Goal: Information Seeking & Learning: Learn about a topic

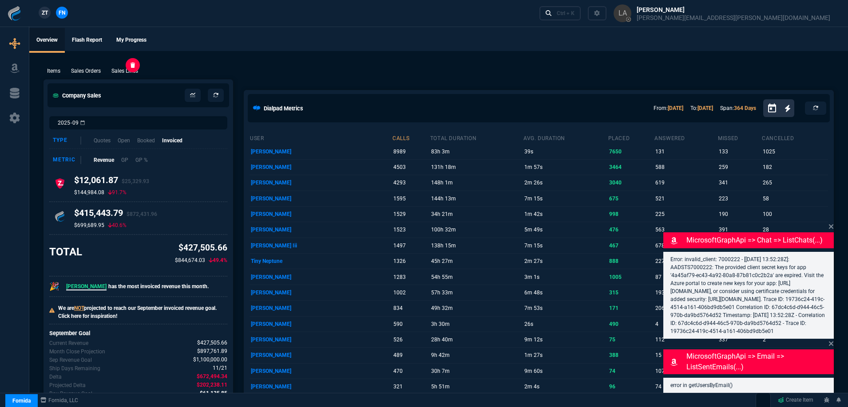
click at [130, 73] on p "Sales Lines" at bounding box center [124, 71] width 27 height 8
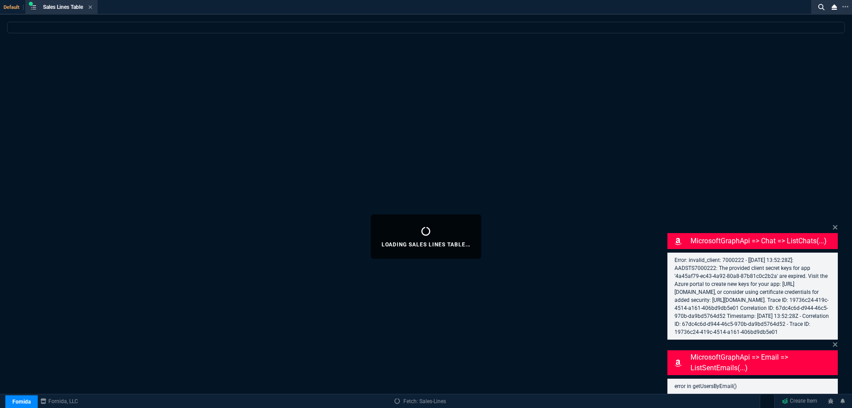
select select
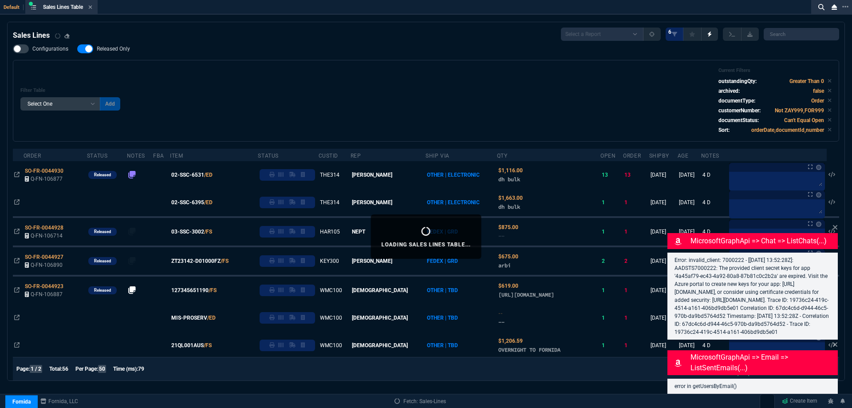
click at [111, 51] on span "Released Only" at bounding box center [113, 48] width 33 height 7
click at [77, 49] on input "Released Only" at bounding box center [77, 49] width 0 height 0
checkbox input "false"
click at [375, 91] on div "Filter Table Select One Add Filter () Age () ATS () Cond (itemVariantCode) Cust…" at bounding box center [425, 100] width 811 height 67
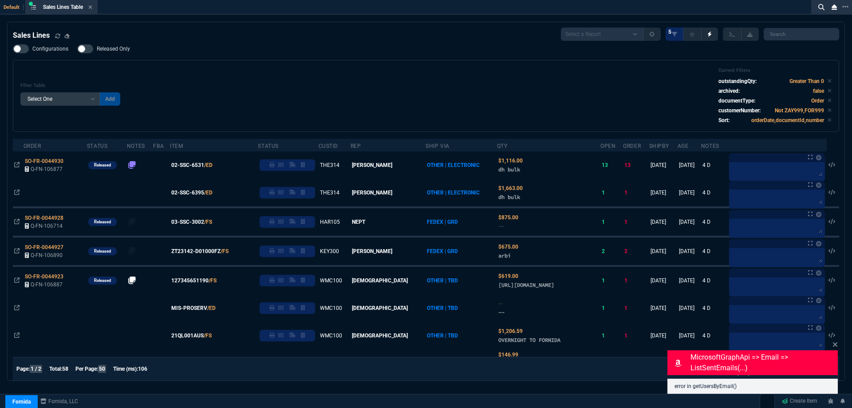
drag, startPoint x: 203, startPoint y: 222, endPoint x: 345, endPoint y: 138, distance: 164.3
click at [203, 222] on span "03-SSC-3002" at bounding box center [187, 222] width 33 height 8
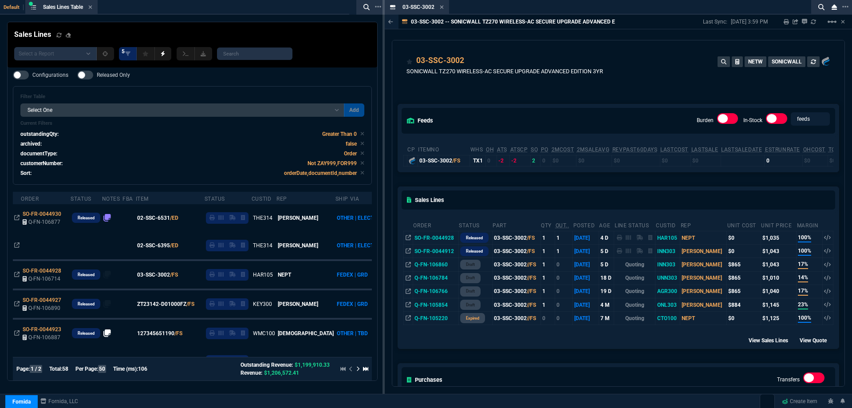
drag, startPoint x: 443, startPoint y: 9, endPoint x: 438, endPoint y: 13, distance: 6.3
click at [443, 9] on icon at bounding box center [442, 6] width 4 height 5
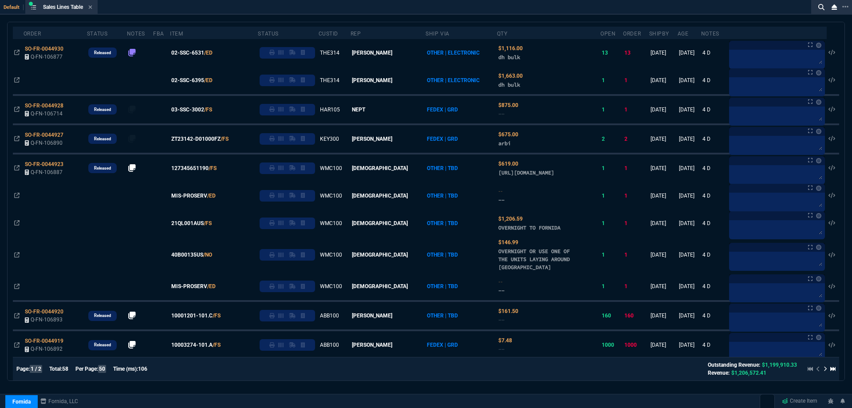
scroll to position [89, 0]
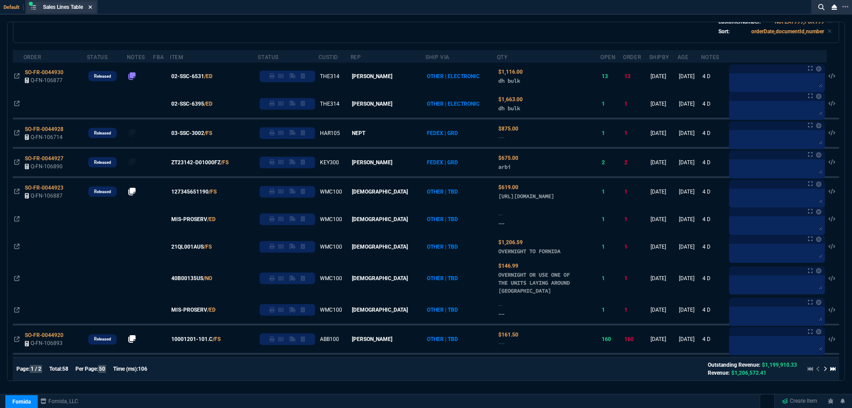
click at [92, 7] on icon at bounding box center [91, 7] width 4 height 4
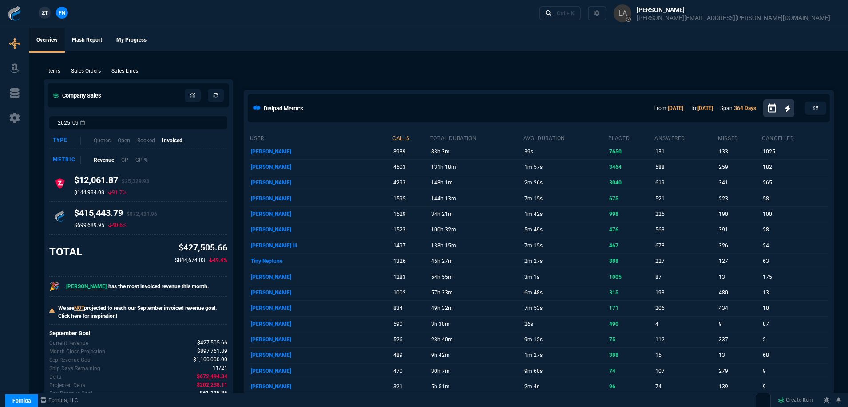
click at [42, 14] on span "ZT" at bounding box center [45, 13] width 6 height 8
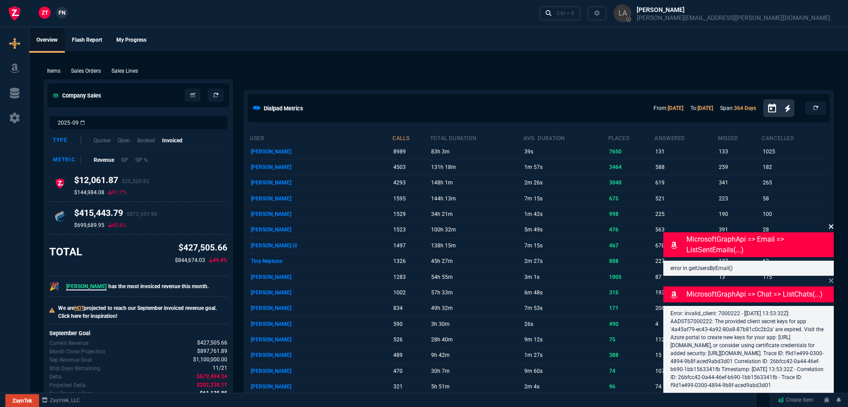
click at [833, 223] on icon at bounding box center [830, 226] width 5 height 7
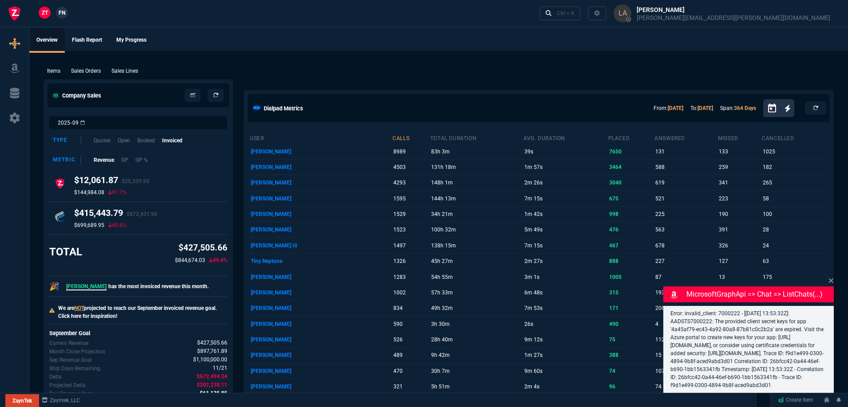
click at [829, 277] on icon at bounding box center [830, 280] width 5 height 7
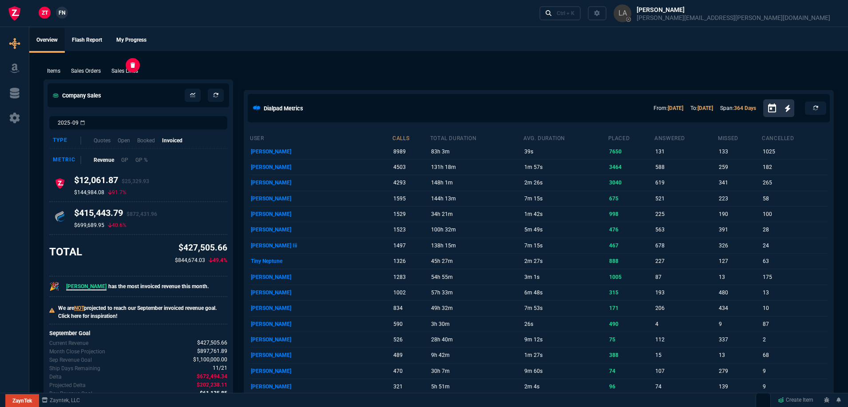
click at [126, 74] on p "Sales Lines" at bounding box center [124, 71] width 27 height 8
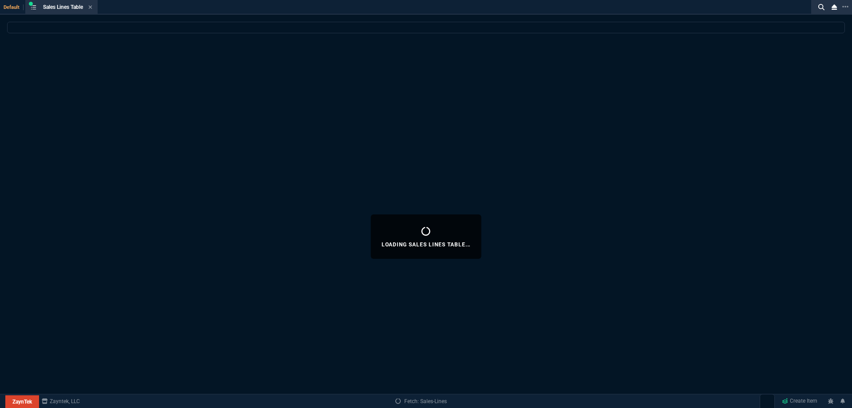
select select
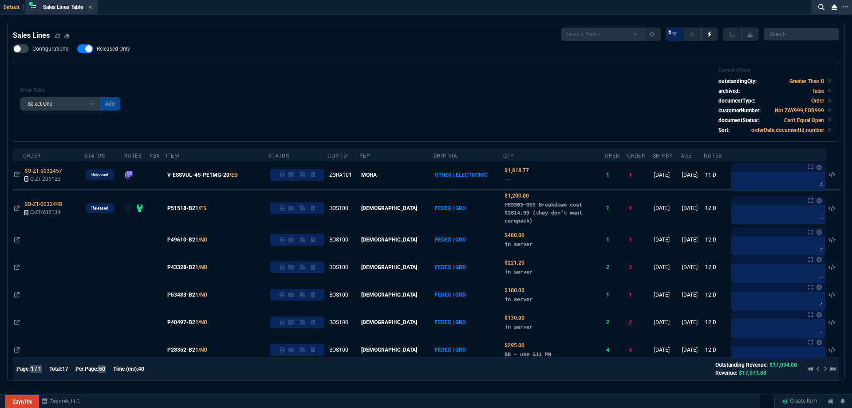
click at [121, 45] on label "Released Only" at bounding box center [108, 48] width 62 height 9
click at [77, 49] on input "Released Only" at bounding box center [77, 49] width 0 height 0
checkbox input "false"
click at [387, 94] on div "Filter Table Select One Add Filter () Age () ATS () Cond (itemVariantCode) Cust…" at bounding box center [425, 100] width 811 height 67
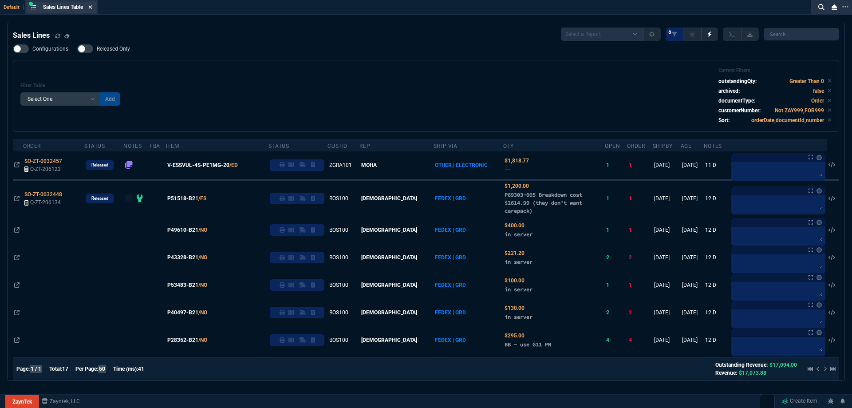
click at [92, 9] on icon at bounding box center [90, 6] width 4 height 5
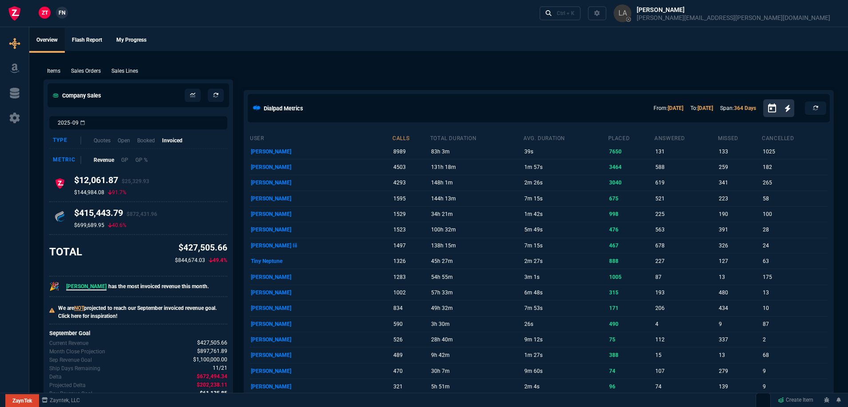
click at [59, 15] on span "FN" at bounding box center [62, 13] width 7 height 8
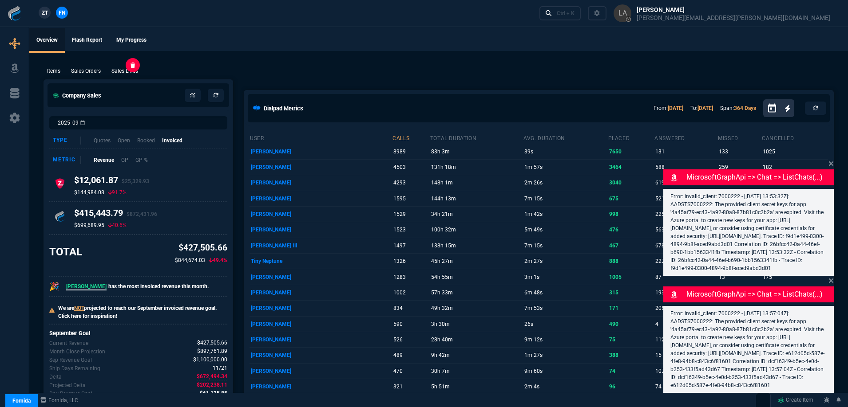
click at [130, 74] on p "Sales Lines" at bounding box center [124, 71] width 27 height 8
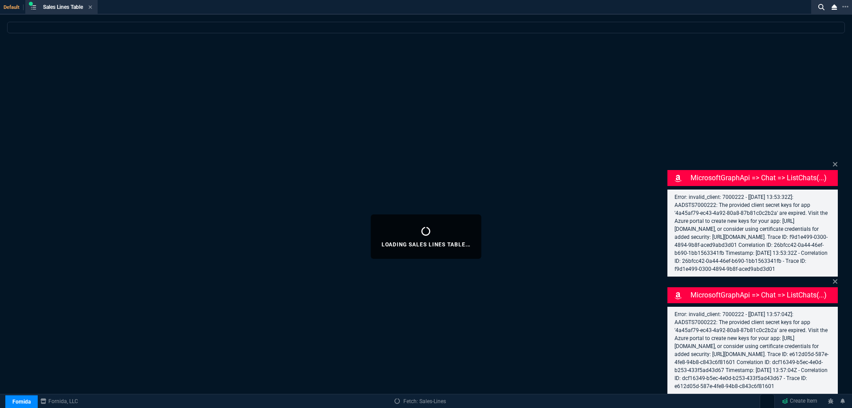
select select
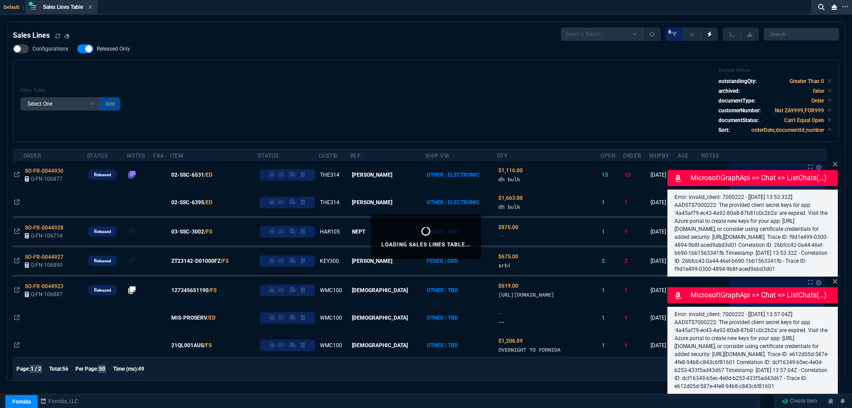
click at [837, 159] on div "MicrosoftGraphApi => chat => listChats(...) Error: invalid_client: 7000222 - [[…" at bounding box center [753, 217] width 170 height 117
click at [833, 278] on icon at bounding box center [835, 281] width 5 height 7
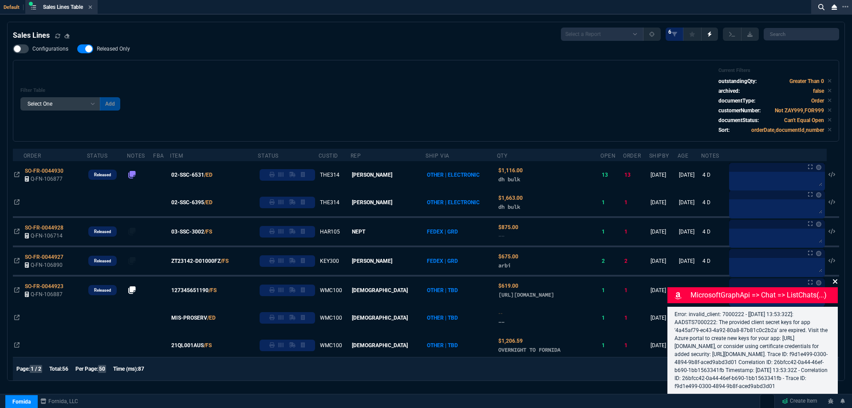
click at [835, 278] on icon at bounding box center [835, 281] width 5 height 7
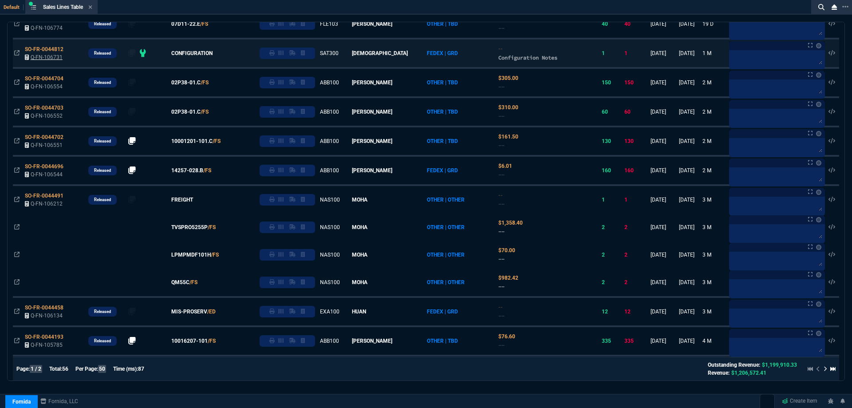
scroll to position [932, 0]
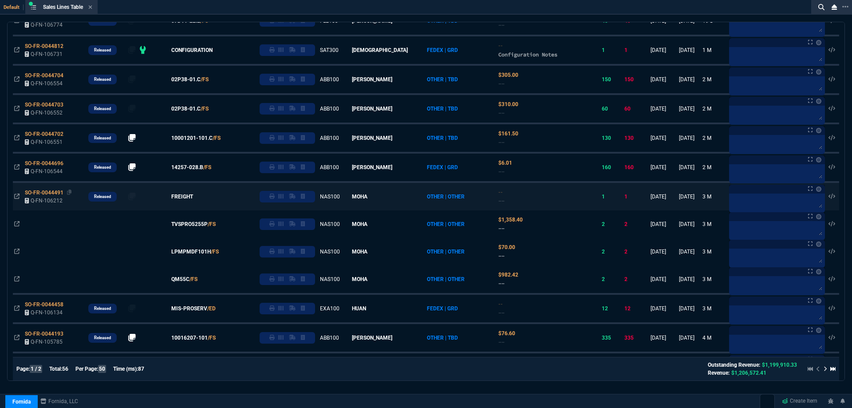
click at [56, 196] on span "SO-FR-0044491" at bounding box center [44, 193] width 39 height 6
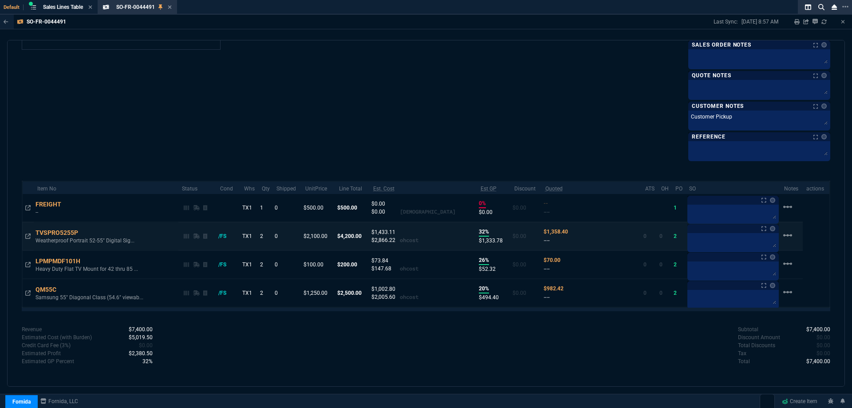
scroll to position [482, 0]
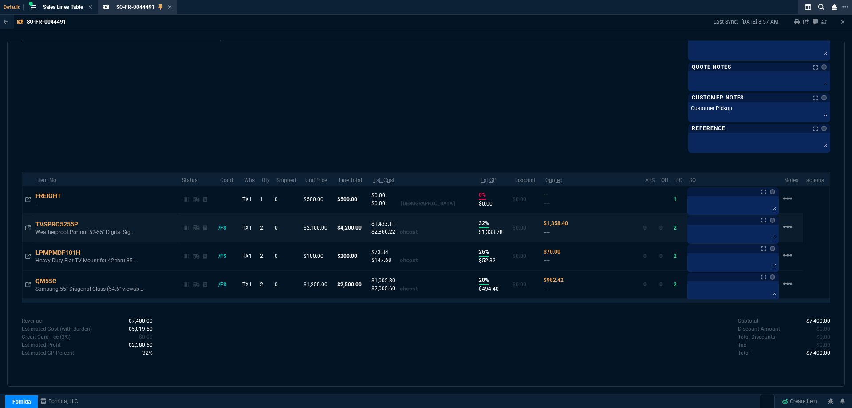
click at [29, 232] on td at bounding box center [28, 227] width 12 height 28
click at [28, 231] on fa-icon at bounding box center [27, 228] width 5 height 6
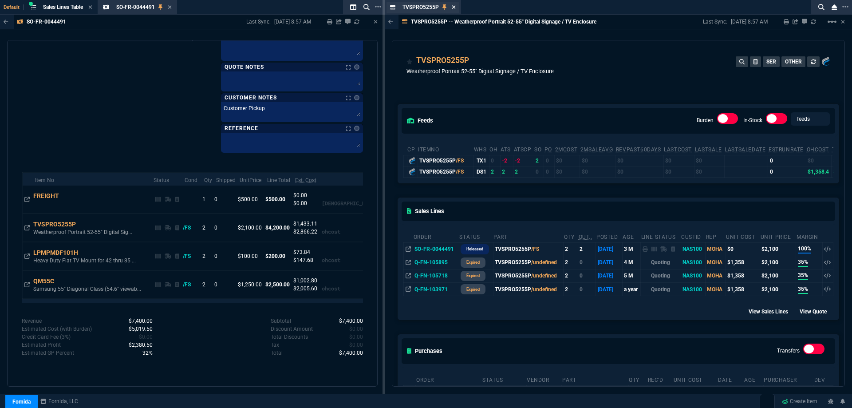
click at [453, 8] on icon at bounding box center [454, 6] width 4 height 5
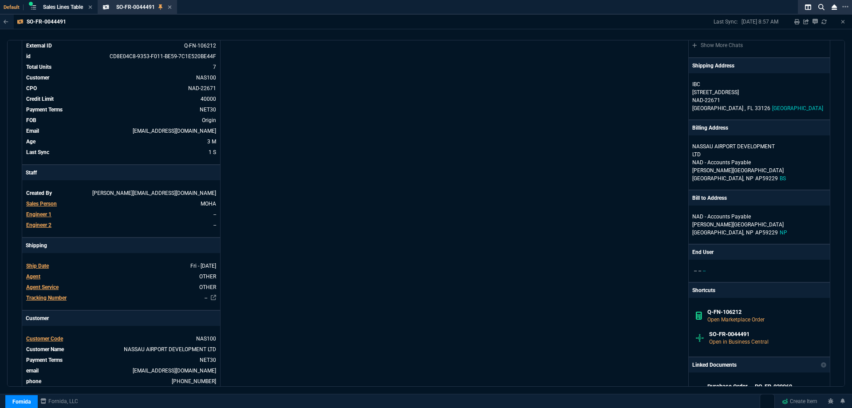
scroll to position [0, 0]
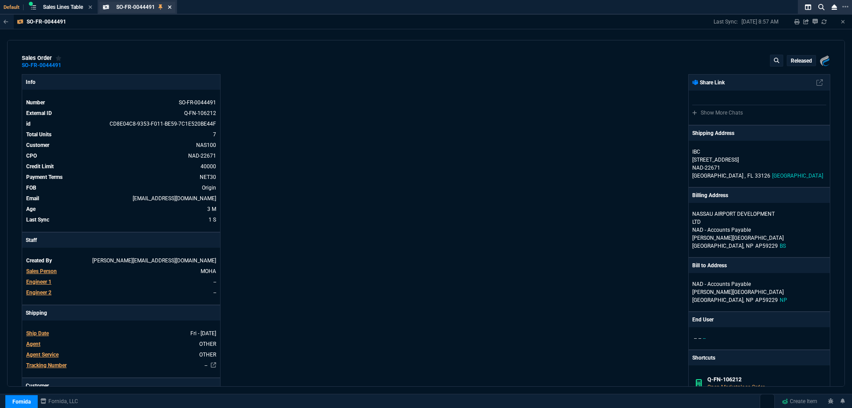
click at [171, 6] on icon at bounding box center [170, 6] width 4 height 5
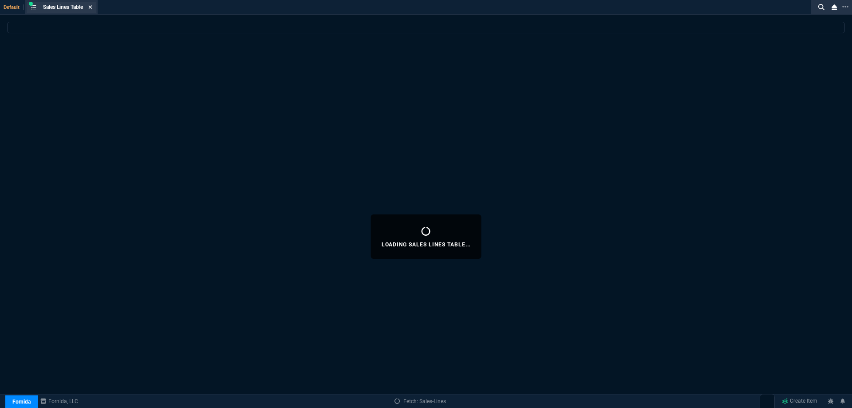
click at [92, 9] on icon at bounding box center [90, 6] width 4 height 5
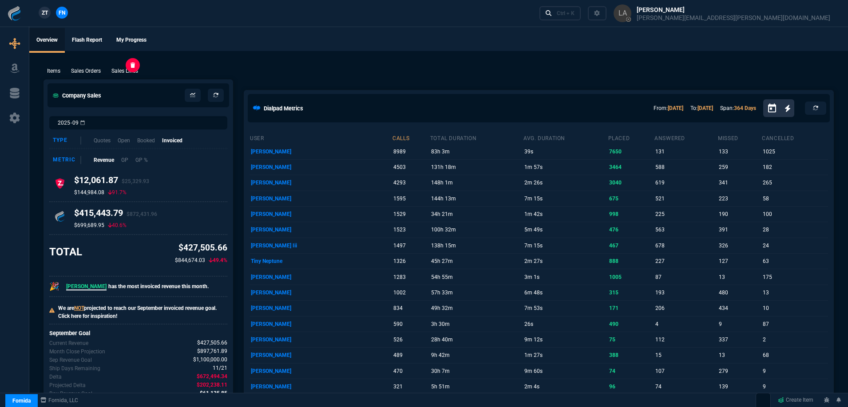
click at [126, 69] on p "Sales Lines" at bounding box center [124, 71] width 27 height 8
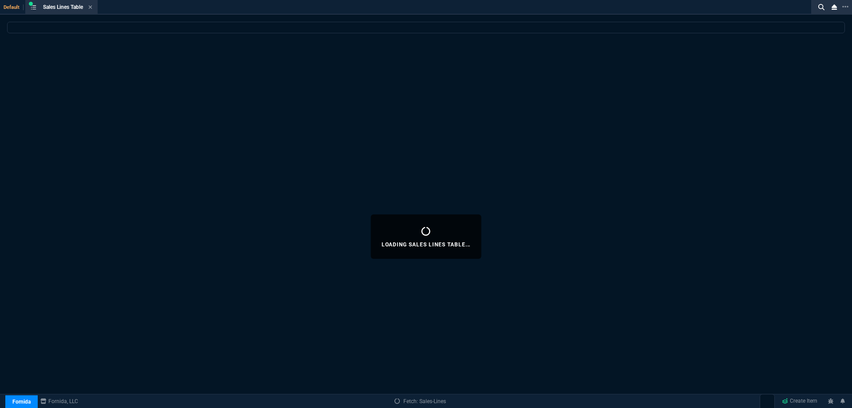
select select
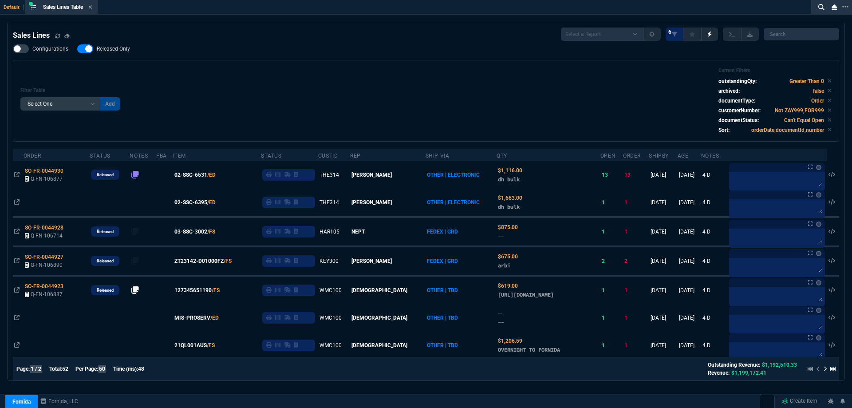
click at [110, 48] on span "Released Only" at bounding box center [113, 48] width 33 height 7
click at [77, 49] on input "Released Only" at bounding box center [77, 49] width 0 height 0
checkbox input "false"
click at [461, 121] on div "Filter Table Select One Add Filter () Age () ATS () Cond (itemVariantCode) Cust…" at bounding box center [425, 100] width 811 height 67
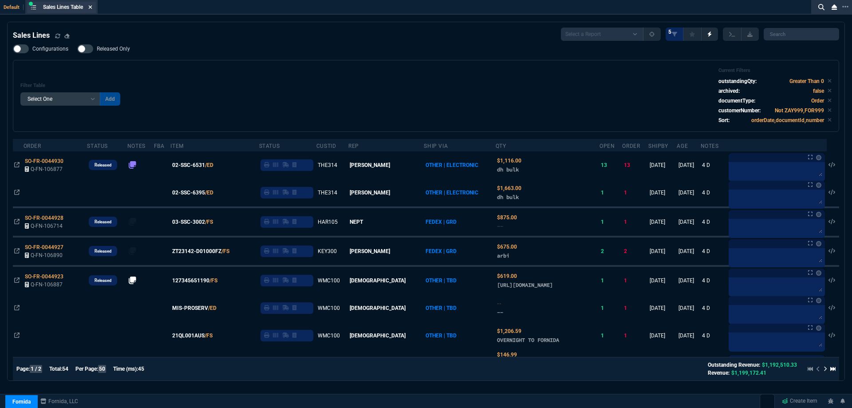
click at [92, 5] on icon at bounding box center [90, 6] width 4 height 5
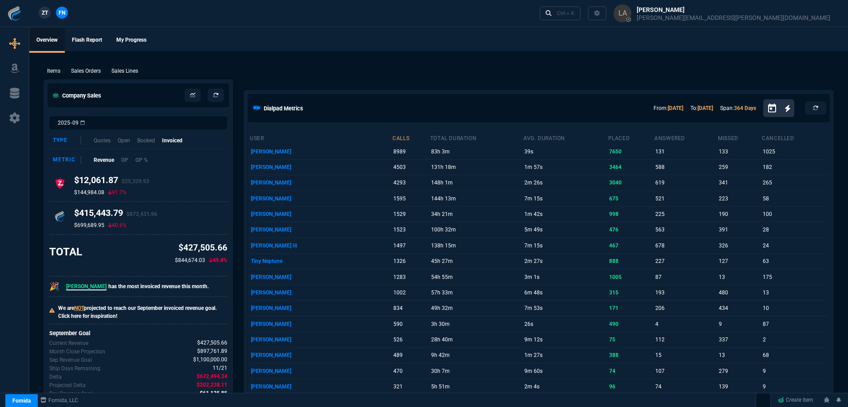
click at [49, 13] on link "ZT" at bounding box center [45, 13] width 12 height 12
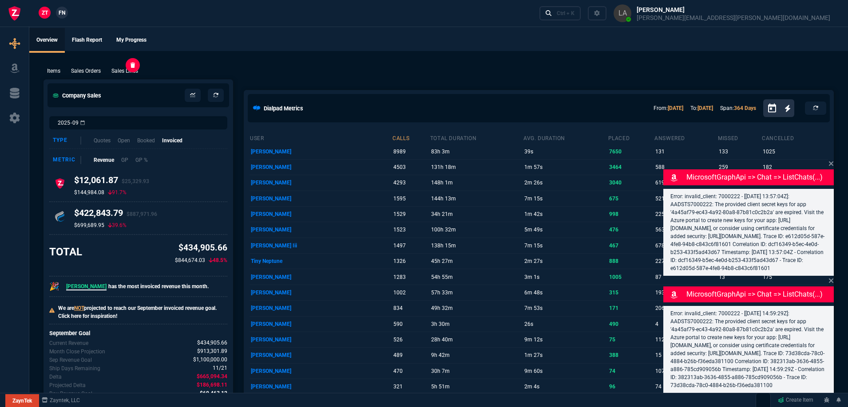
click at [127, 70] on p "Sales Lines" at bounding box center [124, 71] width 27 height 8
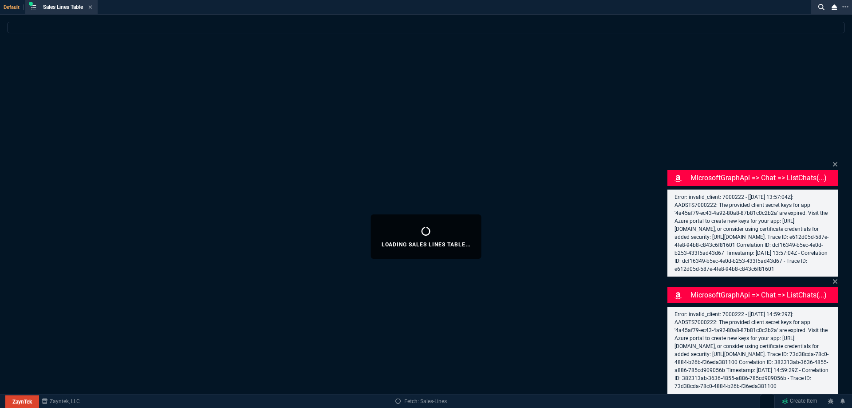
select select
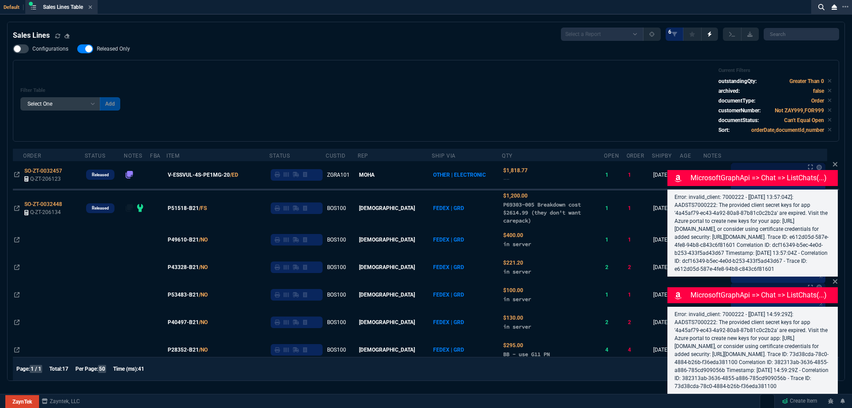
click at [106, 51] on span "Released Only" at bounding box center [113, 48] width 33 height 7
click at [77, 49] on input "Released Only" at bounding box center [77, 49] width 0 height 0
click at [372, 83] on div "Filter Table Select One Add Filter () Age () ATS () Cond (itemVariantCode) Cust…" at bounding box center [425, 100] width 811 height 67
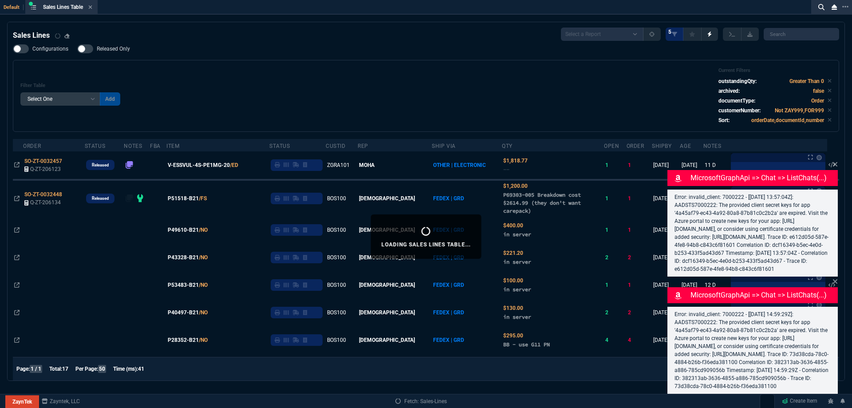
click at [837, 162] on icon at bounding box center [835, 164] width 4 height 4
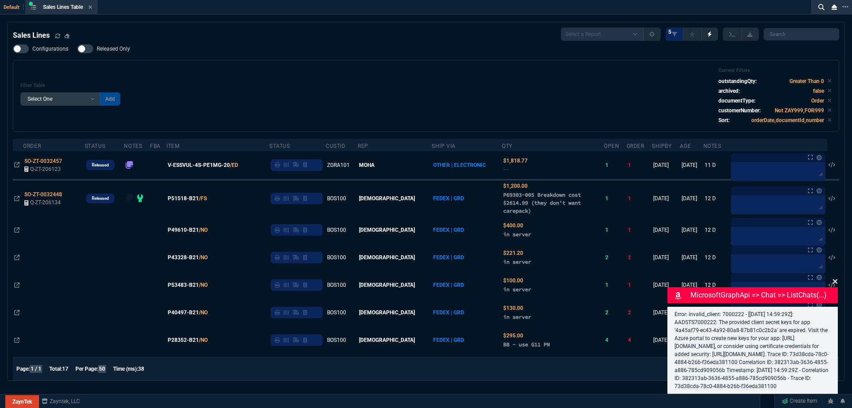
click at [835, 279] on icon at bounding box center [835, 281] width 4 height 4
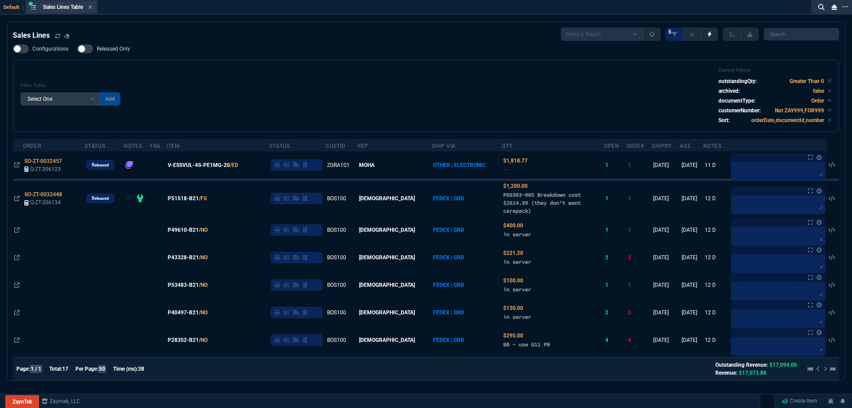
click at [95, 8] on div "Sales Lines Table Sales Line" at bounding box center [61, 7] width 69 height 11
click at [117, 48] on span "Released Only" at bounding box center [113, 48] width 33 height 7
click at [77, 49] on input "Released Only" at bounding box center [77, 49] width 0 height 0
click at [301, 69] on div "Filter Table Select One Add Filter () Age () ATS () Cond (itemVariantCode) Cust…" at bounding box center [425, 95] width 811 height 57
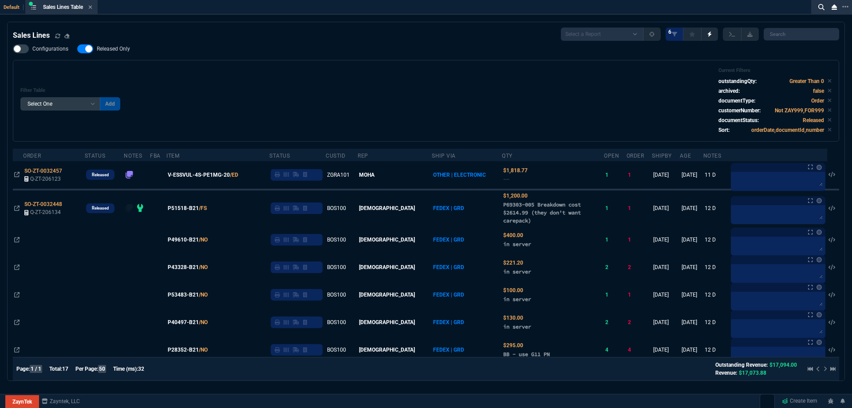
click at [117, 52] on span "Released Only" at bounding box center [113, 48] width 33 height 7
click at [77, 49] on input "Released Only" at bounding box center [77, 49] width 0 height 0
checkbox input "false"
click at [94, 16] on div "Default Sales Lines Table Sales Line Sales Lines Select a Report NEW QUERY Soni…" at bounding box center [426, 215] width 852 height 430
click at [91, 8] on icon at bounding box center [91, 7] width 4 height 4
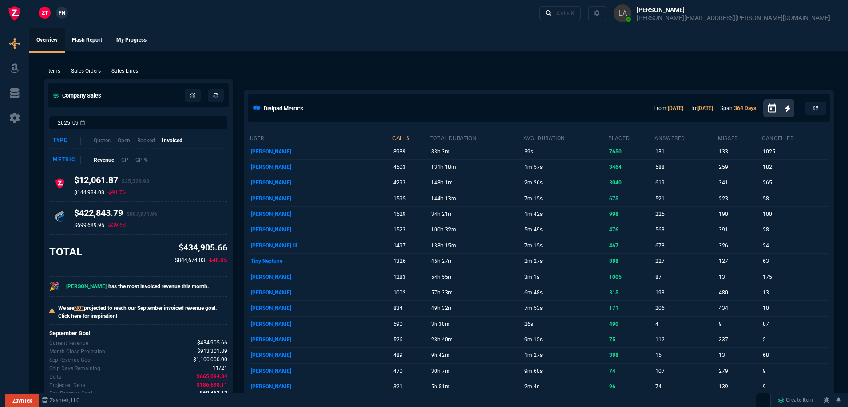
click at [67, 12] on link "FN" at bounding box center [62, 13] width 12 height 12
click at [48, 14] on span "ZT" at bounding box center [45, 13] width 6 height 8
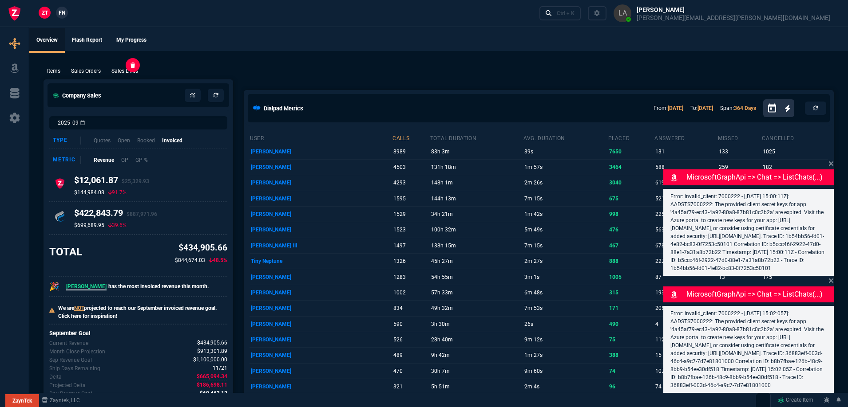
click at [129, 71] on p "Sales Lines" at bounding box center [124, 71] width 27 height 8
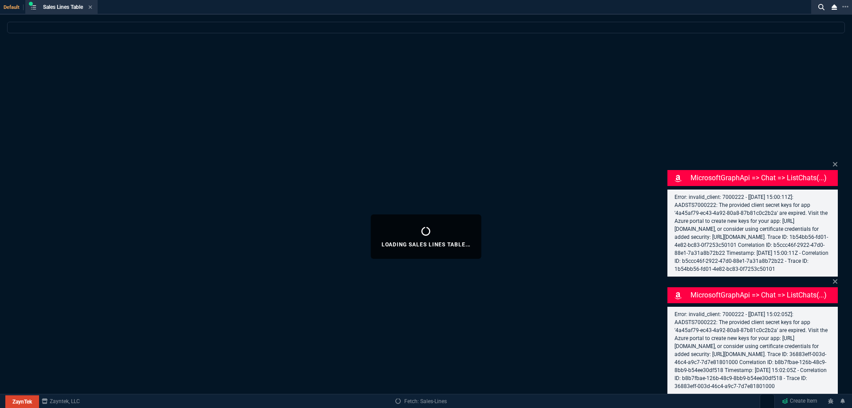
select select
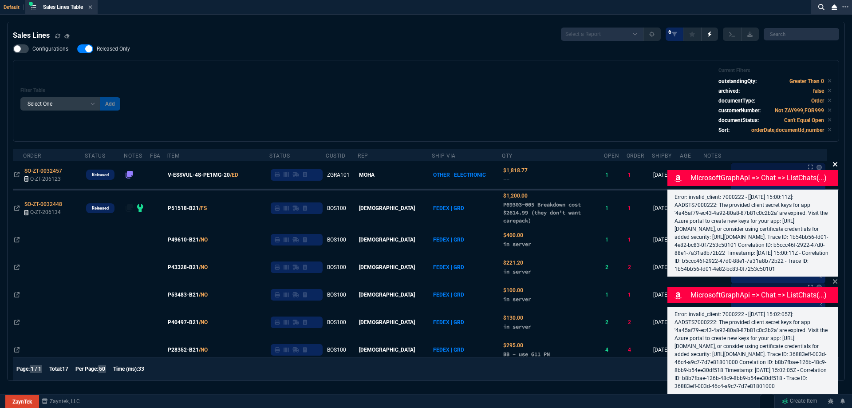
click at [836, 162] on icon at bounding box center [835, 164] width 4 height 4
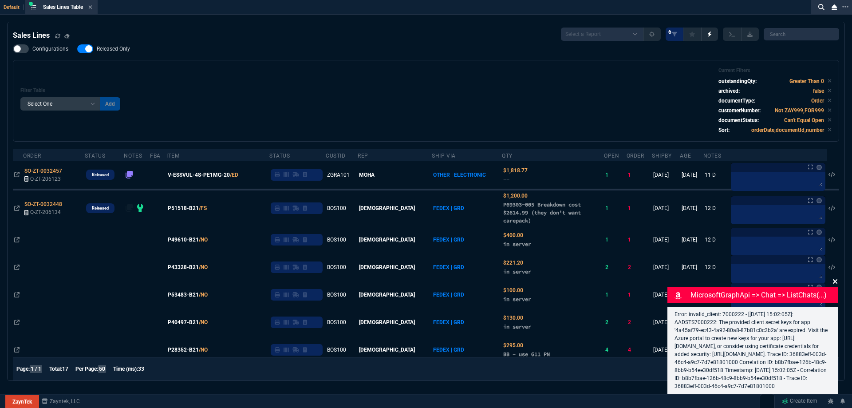
click at [834, 278] on icon at bounding box center [835, 281] width 5 height 7
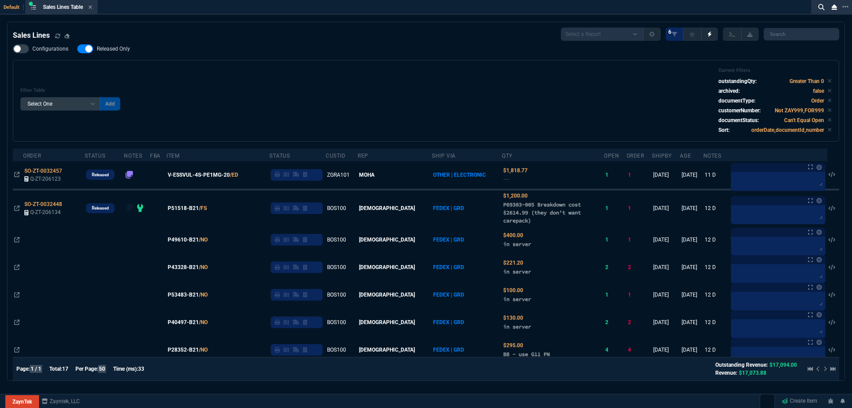
drag, startPoint x: 110, startPoint y: 51, endPoint x: 329, endPoint y: 77, distance: 220.3
click at [110, 51] on span "Released Only" at bounding box center [113, 48] width 33 height 7
click at [77, 49] on input "Released Only" at bounding box center [77, 49] width 0 height 0
checkbox input "false"
click at [364, 80] on div "Filter Table Select One Add Filter () Age () ATS () Cond (itemVariantCode) Cust…" at bounding box center [425, 100] width 811 height 67
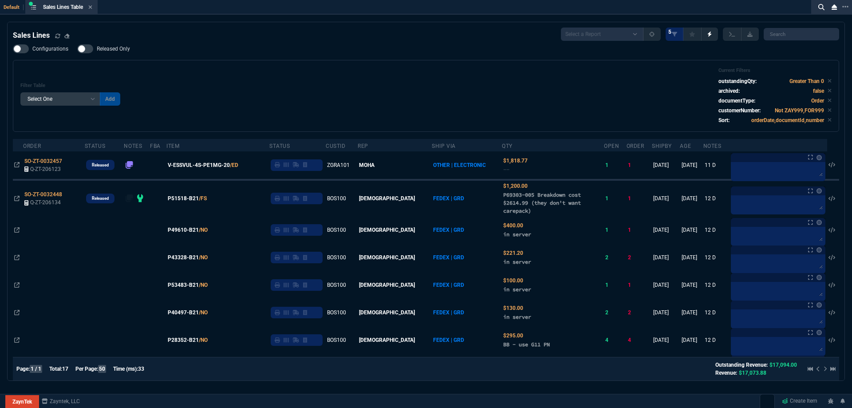
click at [91, 10] on fa-icon at bounding box center [90, 7] width 4 height 6
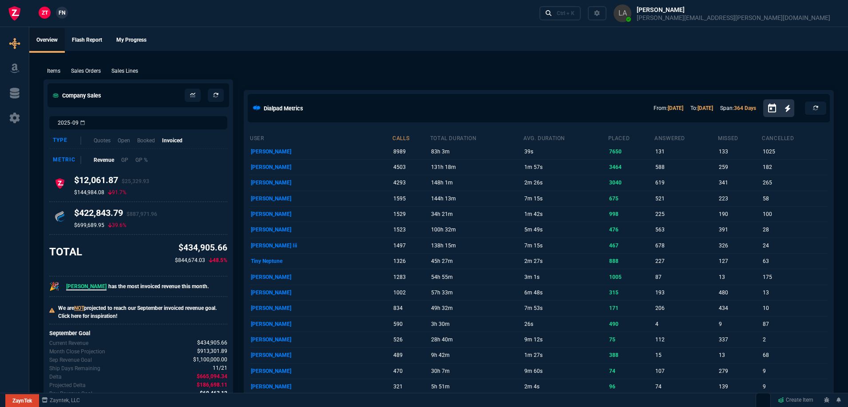
click at [59, 10] on span "FN" at bounding box center [62, 13] width 7 height 8
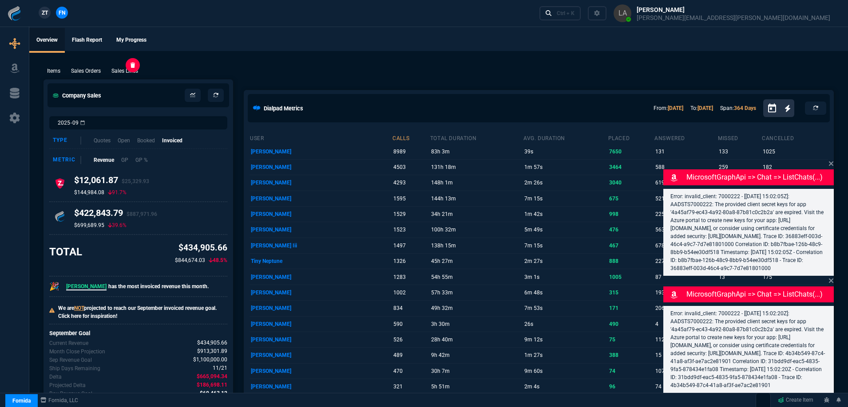
click at [128, 70] on p "Sales Lines" at bounding box center [124, 71] width 27 height 8
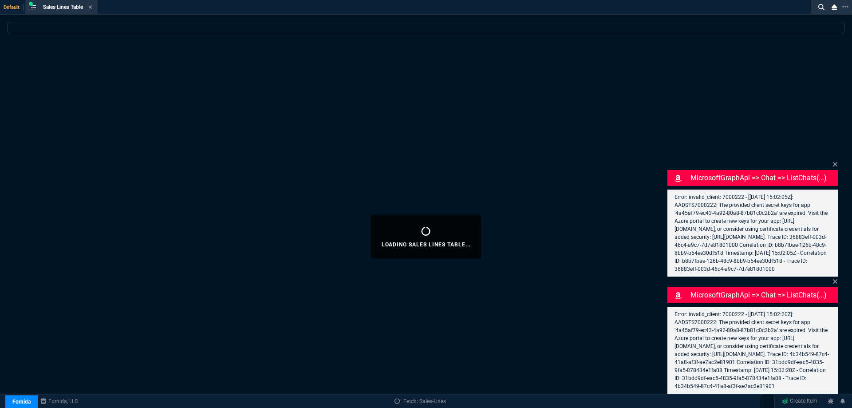
select select
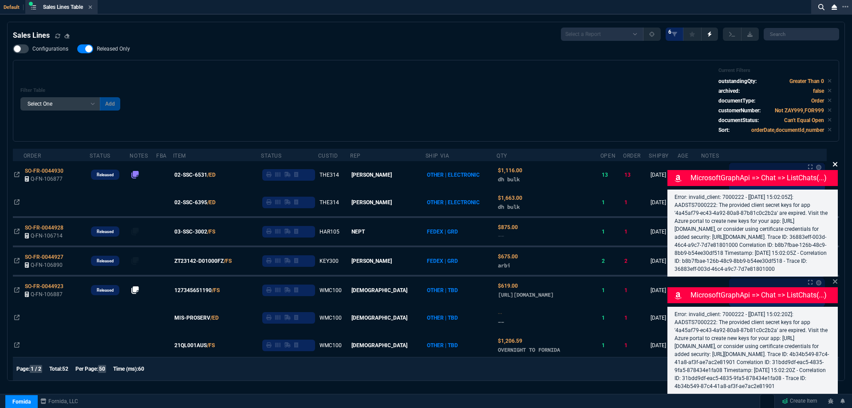
click at [834, 161] on icon at bounding box center [835, 164] width 5 height 7
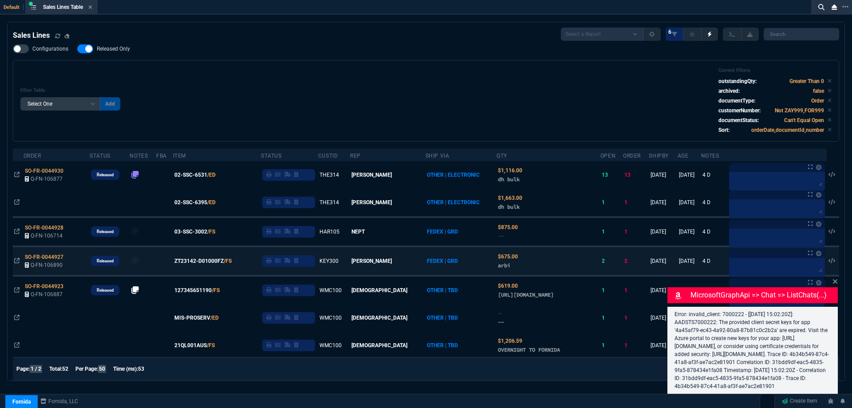
click at [837, 279] on icon at bounding box center [835, 281] width 4 height 4
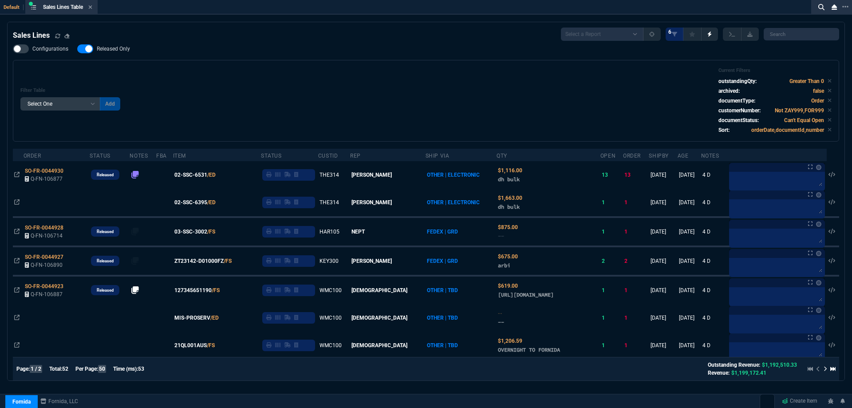
drag, startPoint x: 106, startPoint y: 49, endPoint x: 349, endPoint y: 73, distance: 244.8
click at [107, 49] on span "Released Only" at bounding box center [113, 48] width 33 height 7
click at [77, 49] on input "Released Only" at bounding box center [77, 49] width 0 height 0
checkbox input "false"
click at [351, 74] on div "Filter Table Select One Add Filter () Age () ATS () Cond (itemVariantCode) Cust…" at bounding box center [425, 100] width 811 height 67
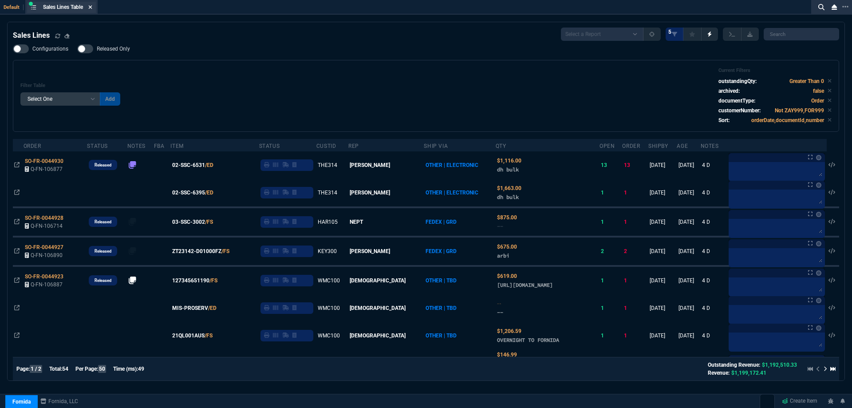
click at [92, 8] on icon at bounding box center [90, 6] width 4 height 5
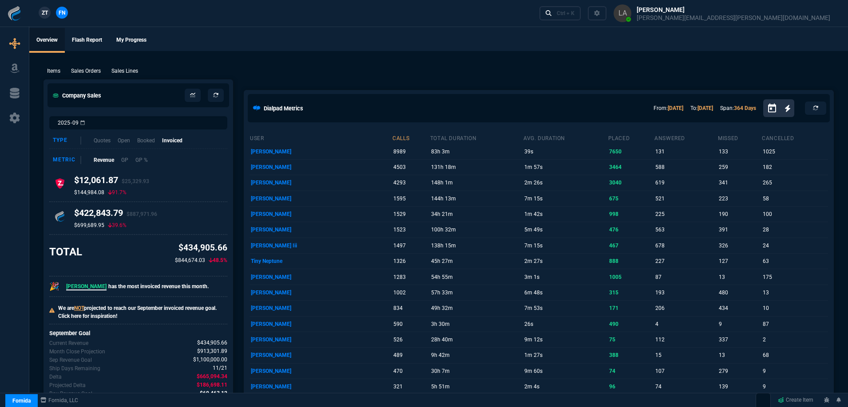
click at [49, 12] on link "ZT" at bounding box center [45, 13] width 12 height 12
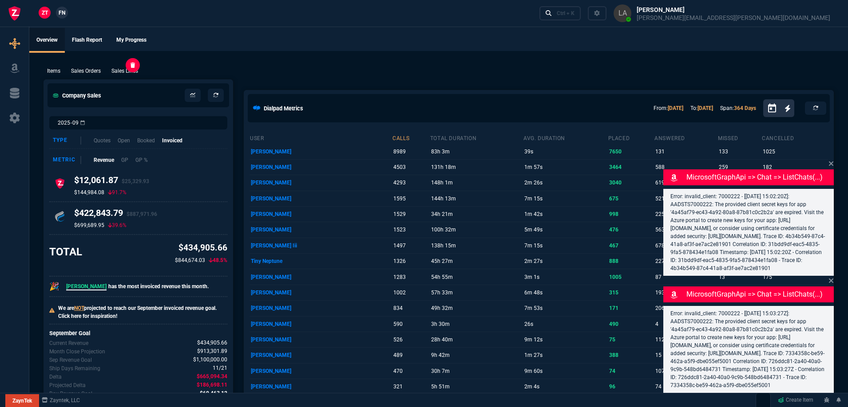
click at [120, 71] on p "Sales Lines" at bounding box center [124, 71] width 27 height 8
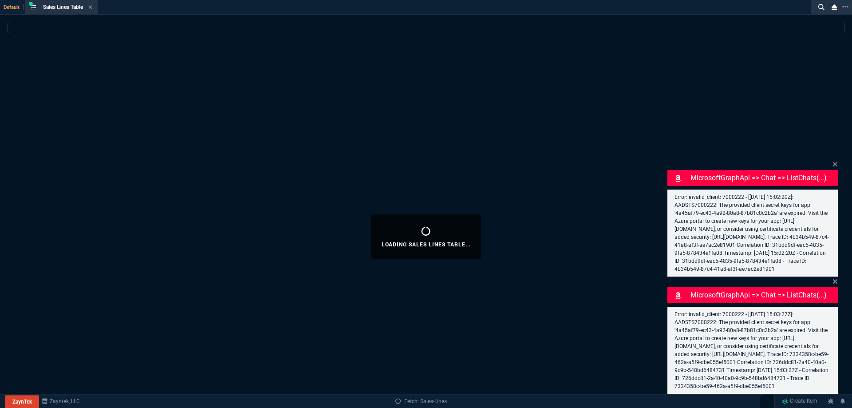
select select
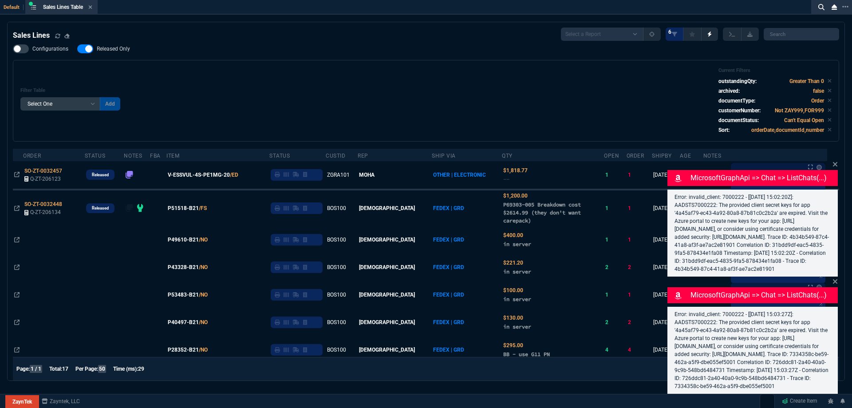
drag, startPoint x: 117, startPoint y: 48, endPoint x: 166, endPoint y: 62, distance: 50.8
click at [117, 49] on span "Released Only" at bounding box center [113, 48] width 33 height 7
click at [77, 49] on input "Released Only" at bounding box center [77, 49] width 0 height 0
checkbox input "false"
click at [281, 72] on div "Filter Table Select One Add Filter () Age () ATS () Cond (itemVariantCode) Cust…" at bounding box center [425, 100] width 811 height 67
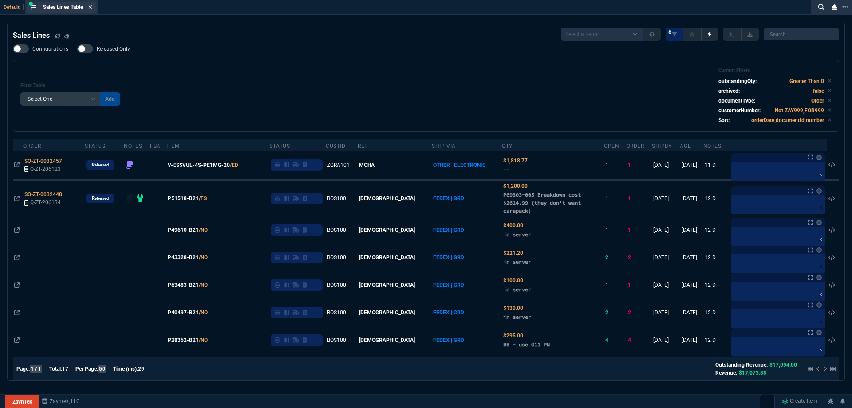
click at [91, 9] on icon at bounding box center [90, 6] width 4 height 5
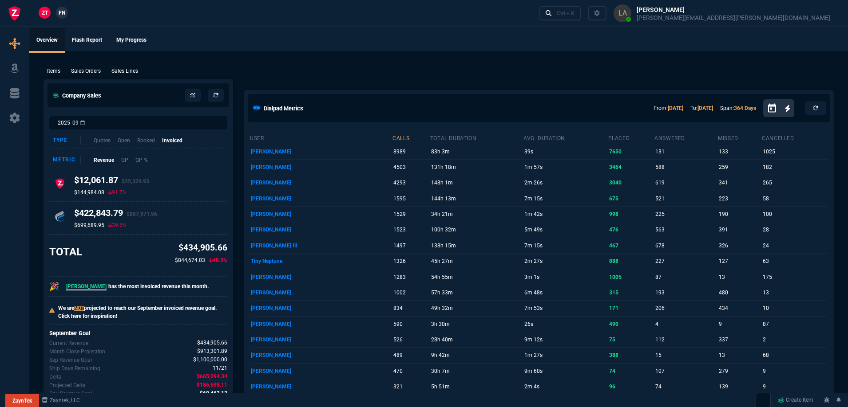
click at [64, 14] on span "FN" at bounding box center [62, 13] width 7 height 8
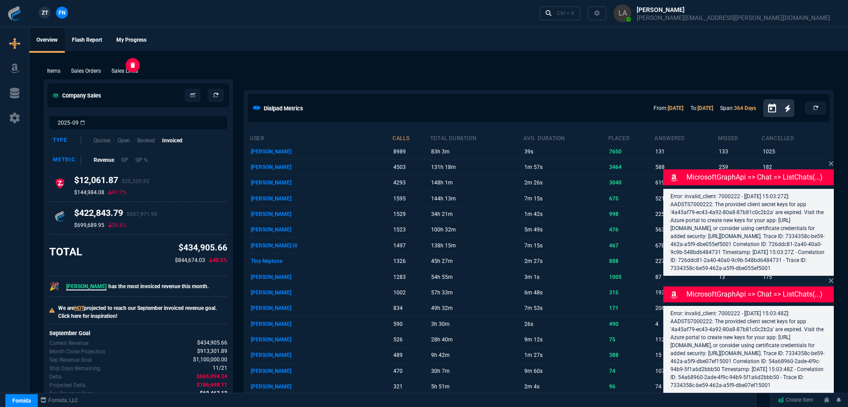
click at [133, 72] on p "Sales Lines" at bounding box center [124, 71] width 27 height 8
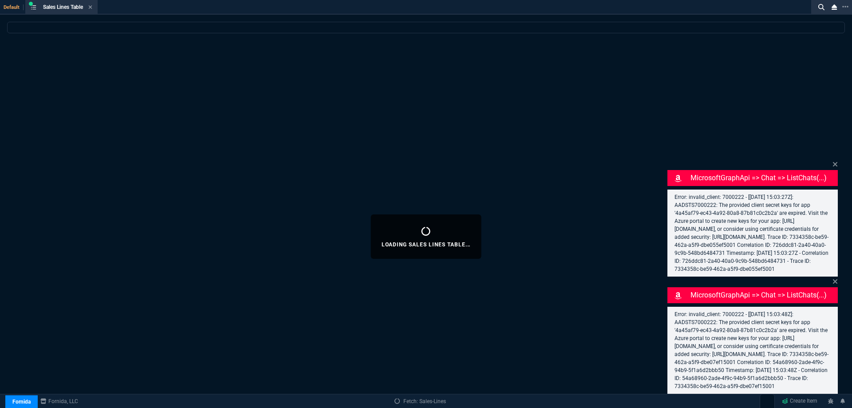
select select
